Goal: Navigation & Orientation: Find specific page/section

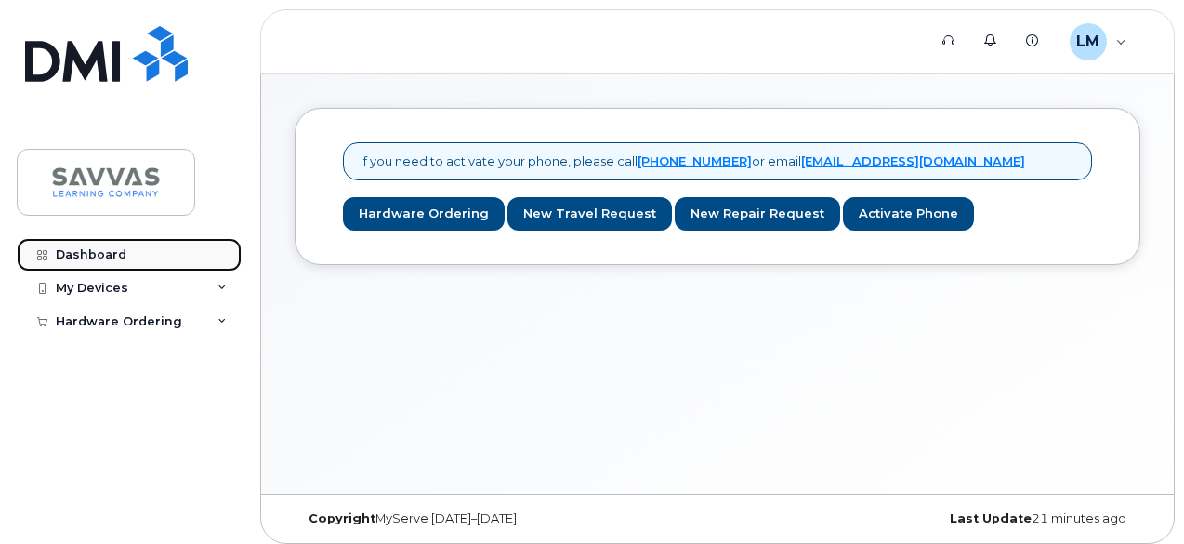
click at [80, 254] on div "Dashboard" at bounding box center [91, 254] width 71 height 15
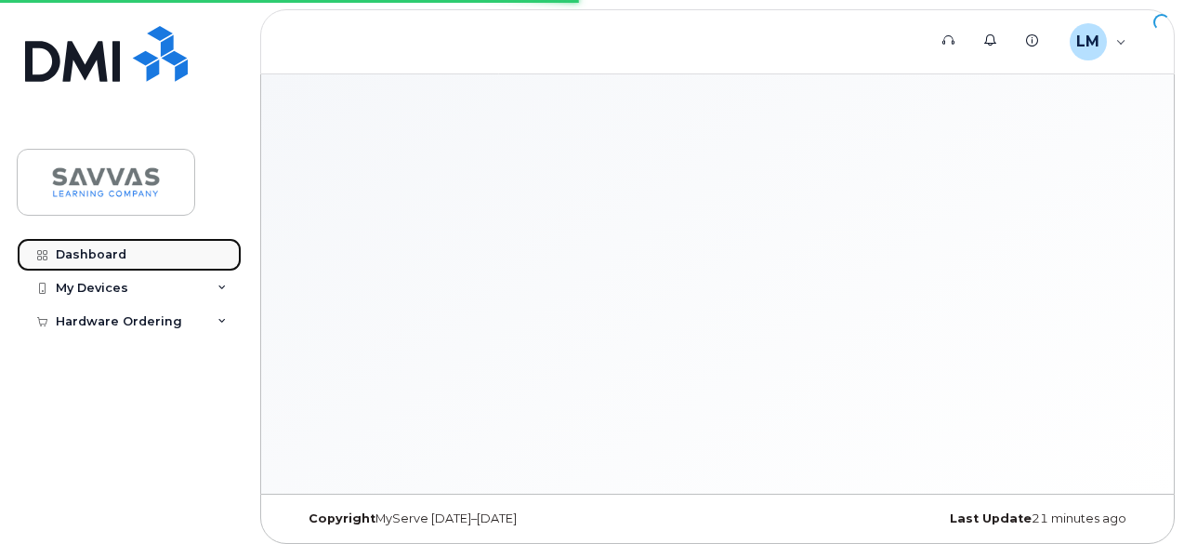
click at [76, 263] on link "Dashboard" at bounding box center [129, 254] width 225 height 33
